Goal: Check status: Check status

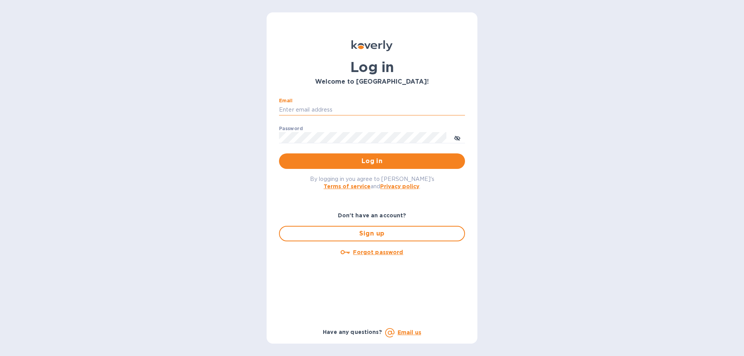
click at [361, 109] on input "Email" at bounding box center [372, 110] width 186 height 12
type input "[EMAIL_ADDRESS][DOMAIN_NAME]"
click at [279, 154] on button "Log in" at bounding box center [372, 162] width 186 height 16
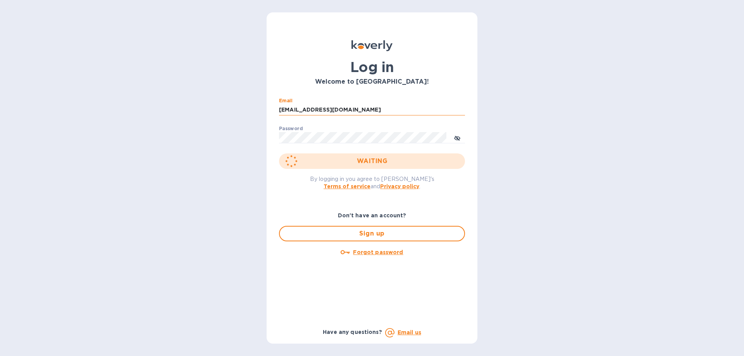
click at [279, 154] on button "WAITING" at bounding box center [372, 162] width 186 height 16
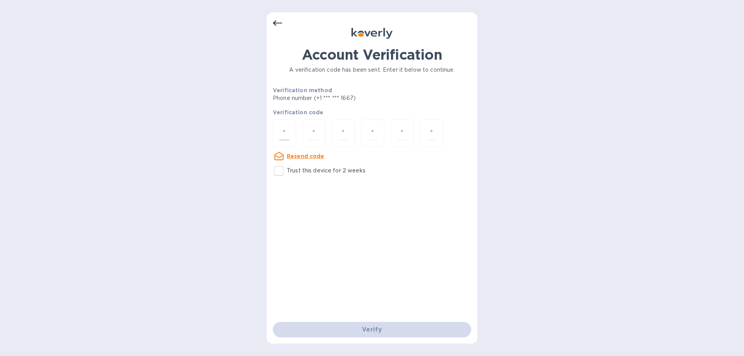
click at [286, 129] on input "number" at bounding box center [285, 133] width 10 height 14
type input "9"
type input "6"
type input "7"
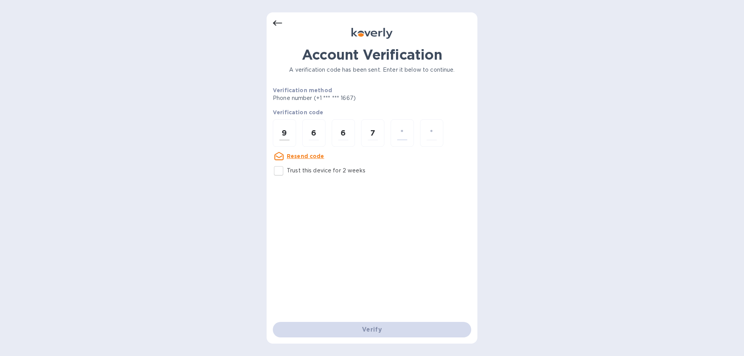
type input "4"
type input "9"
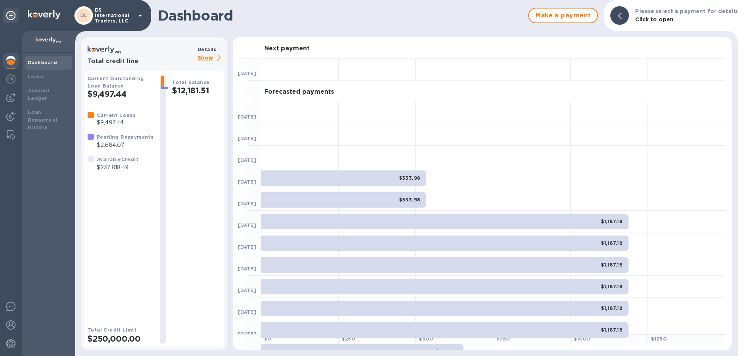
click at [9, 59] on img at bounding box center [10, 60] width 9 height 9
click at [41, 76] on b "Loans" at bounding box center [36, 77] width 16 height 6
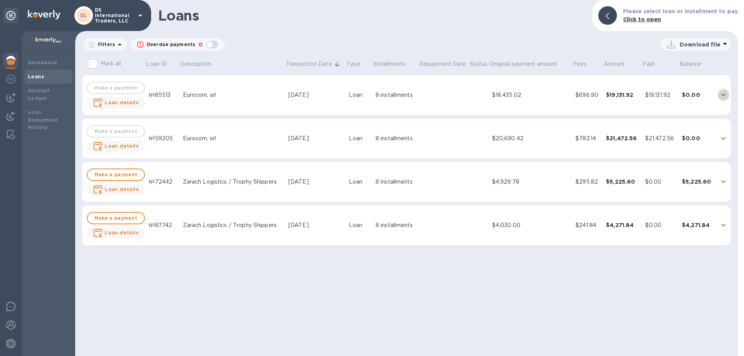
click at [722, 95] on icon "expand row" at bounding box center [723, 94] width 9 height 9
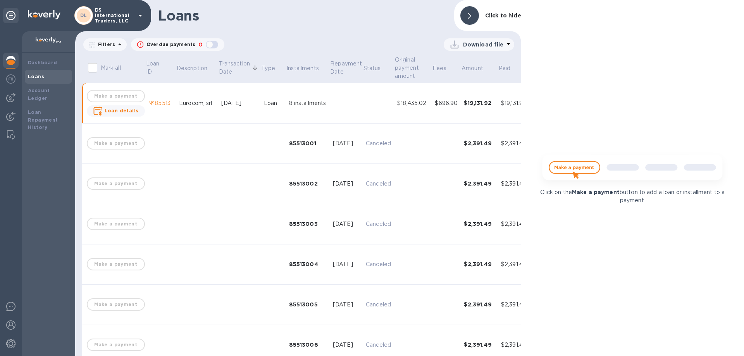
click at [44, 151] on div "Dashboard Loans Account Ledger Loan Repayment History" at bounding box center [49, 205] width 54 height 304
click at [32, 76] on b "Loans" at bounding box center [36, 77] width 16 height 6
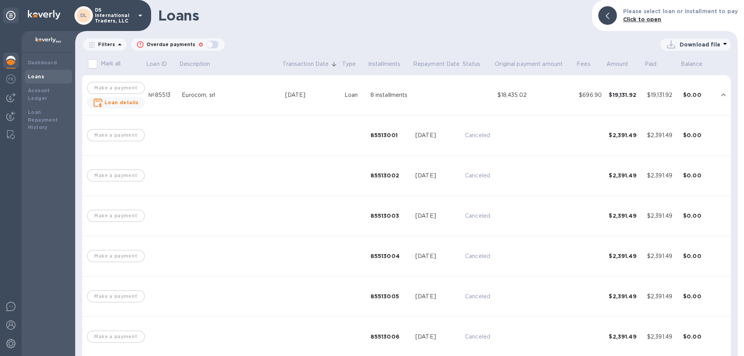
click at [38, 77] on b "Loans" at bounding box center [36, 77] width 16 height 6
click at [12, 60] on img at bounding box center [10, 60] width 9 height 9
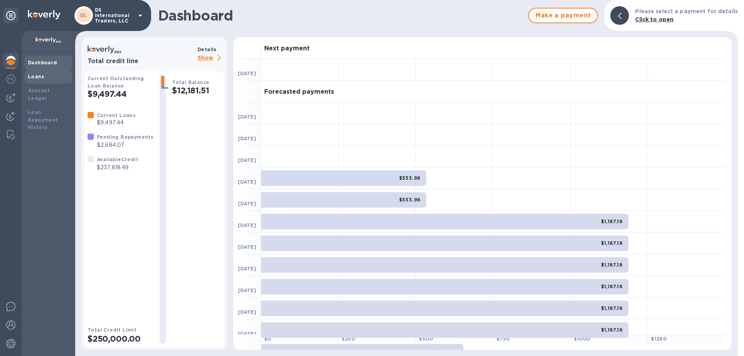
click at [35, 78] on b "Loans" at bounding box center [36, 77] width 16 height 6
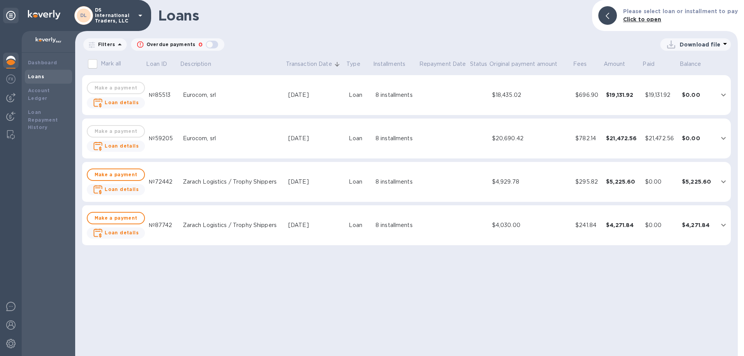
click at [724, 137] on icon "expand row" at bounding box center [723, 138] width 9 height 9
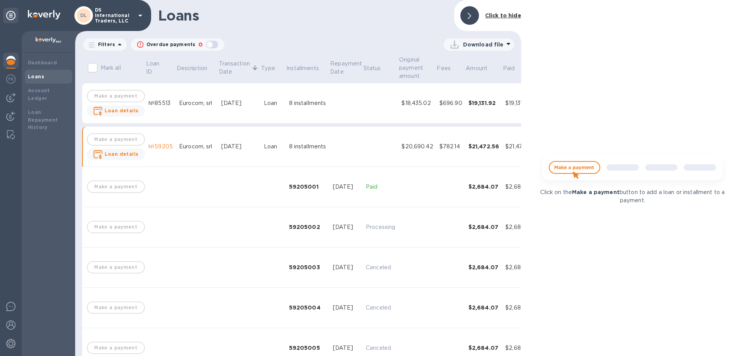
click at [363, 145] on td at bounding box center [381, 147] width 36 height 40
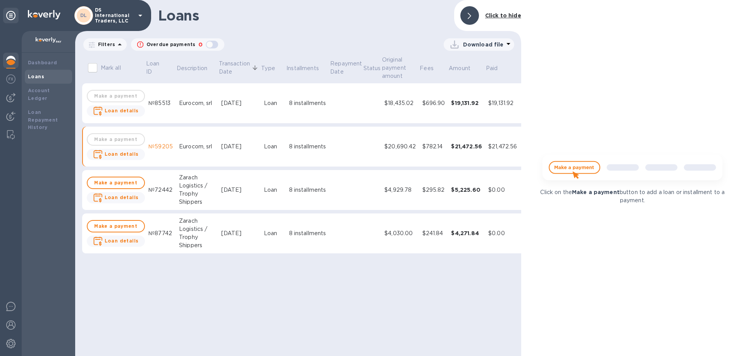
click at [364, 105] on td at bounding box center [372, 103] width 19 height 40
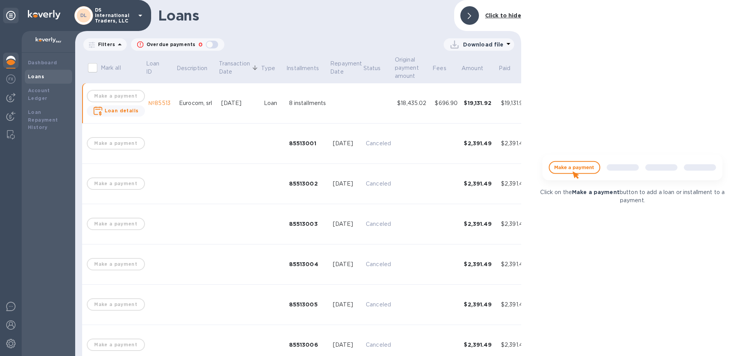
click at [743, 75] on div "Click on the Make a payment button to add a loan or installment to a payment." at bounding box center [632, 178] width 223 height 356
click at [646, 282] on div "Click on the Make a payment button to add a loan or installment to a payment." at bounding box center [632, 178] width 223 height 356
click at [668, 302] on div "Click on the Make a payment button to add a loan or installment to a payment." at bounding box center [632, 178] width 223 height 356
click at [7, 62] on img at bounding box center [10, 60] width 9 height 9
